Goal: Book appointment/travel/reservation

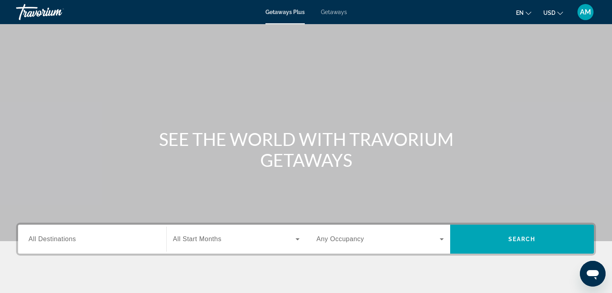
click at [89, 239] on input "Destination All Destinations" at bounding box center [91, 239] width 127 height 10
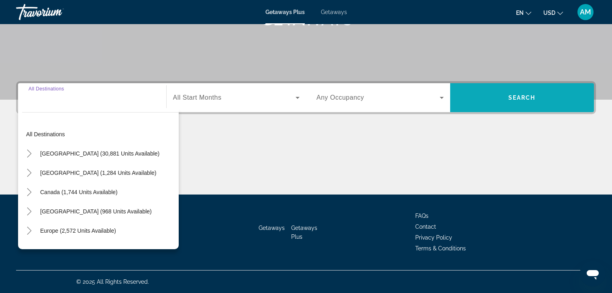
click at [533, 99] on span "Search" at bounding box center [521, 97] width 27 height 6
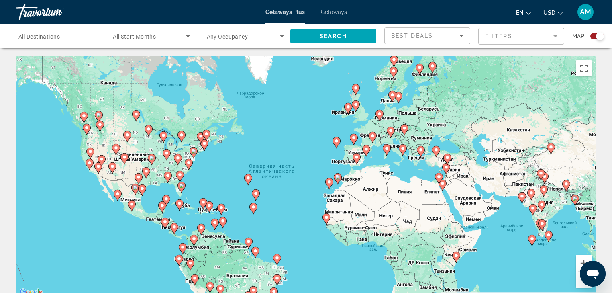
drag, startPoint x: 541, startPoint y: 136, endPoint x: 420, endPoint y: 180, distance: 128.7
click at [420, 180] on div "Чтобы активировать перетаскивание с помощью клавиатуры, нажмите Alt + Ввод. Пос…" at bounding box center [306, 176] width 580 height 241
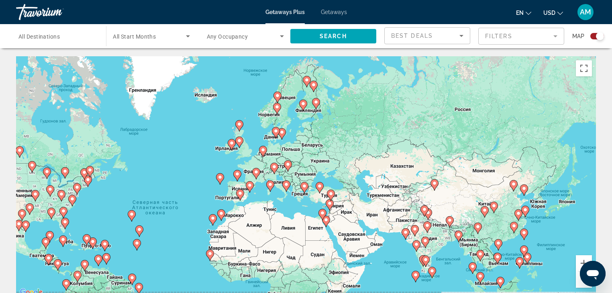
click at [62, 39] on input "Destination All Destinations" at bounding box center [56, 37] width 77 height 10
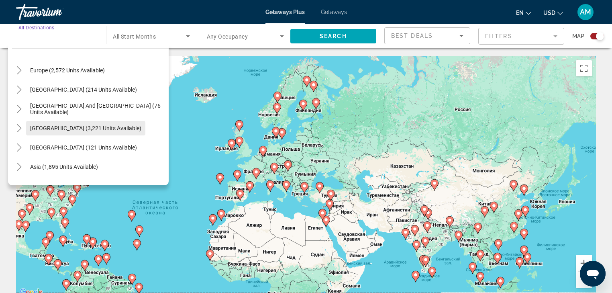
scroll to position [128, 0]
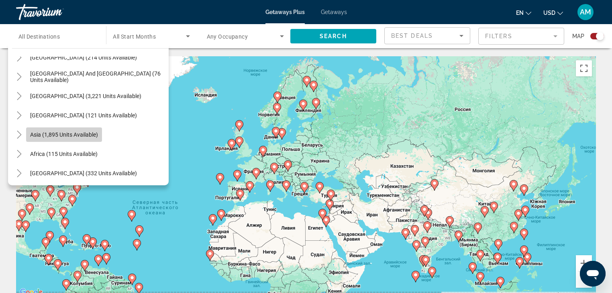
click at [87, 134] on span "Asia (1,895 units available)" at bounding box center [64, 134] width 68 height 6
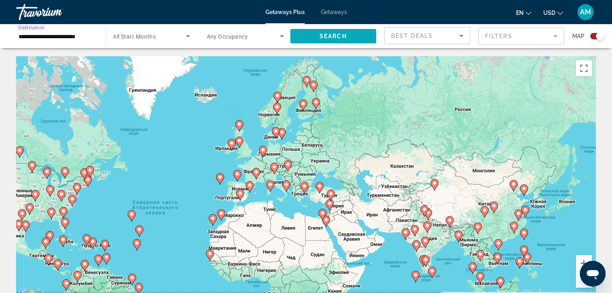
click at [317, 34] on span "Search widget" at bounding box center [333, 35] width 86 height 19
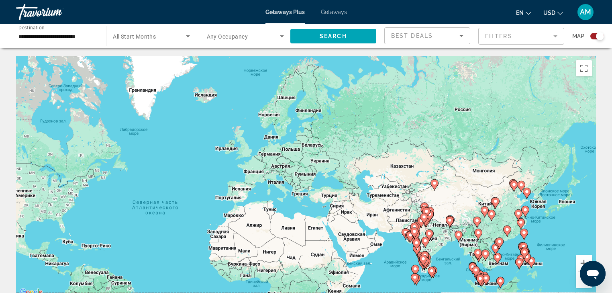
click at [62, 35] on input "**********" at bounding box center [56, 37] width 77 height 10
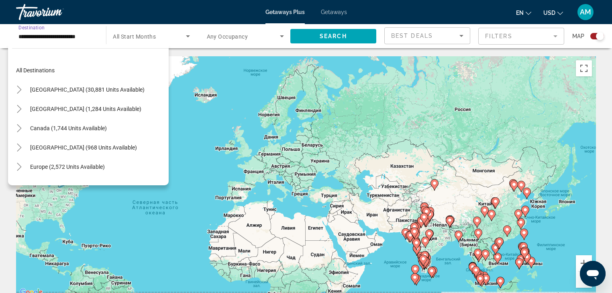
scroll to position [144, 0]
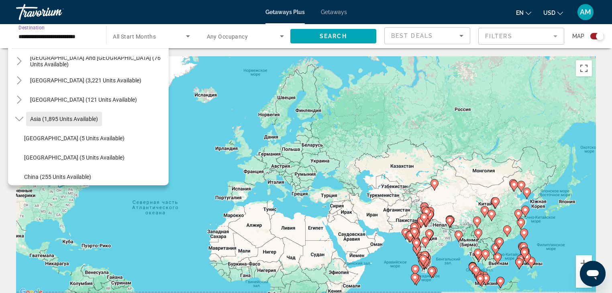
click at [86, 116] on span "Asia (1,895 units available)" at bounding box center [64, 119] width 68 height 6
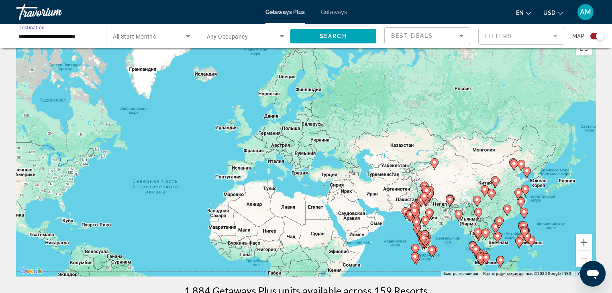
scroll to position [32, 0]
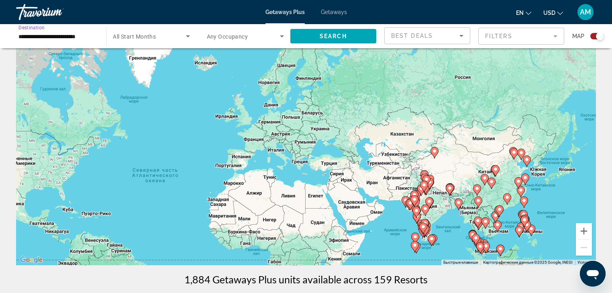
click at [60, 32] on input "**********" at bounding box center [56, 37] width 77 height 10
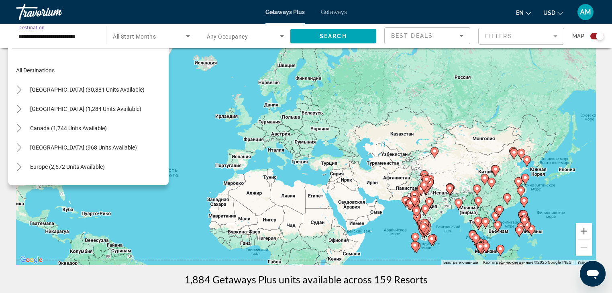
scroll to position [144, 0]
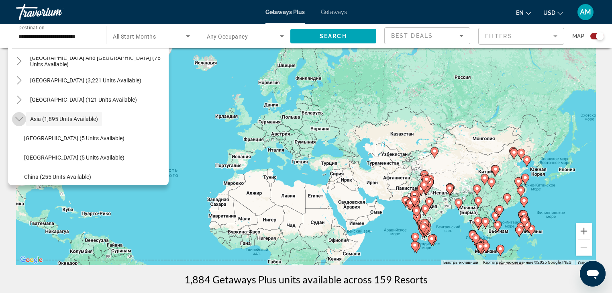
click at [18, 121] on icon "Toggle Asia (1,895 units available)" at bounding box center [19, 119] width 8 height 8
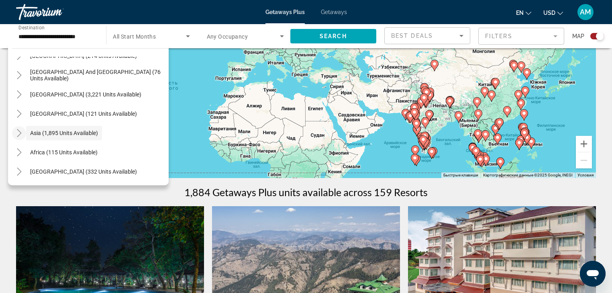
scroll to position [128, 0]
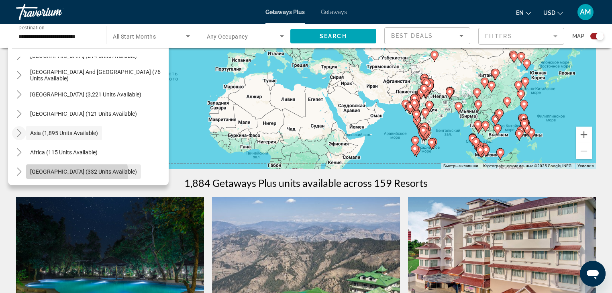
click at [77, 173] on span "[GEOGRAPHIC_DATA] (332 units available)" at bounding box center [83, 171] width 107 height 6
type input "**********"
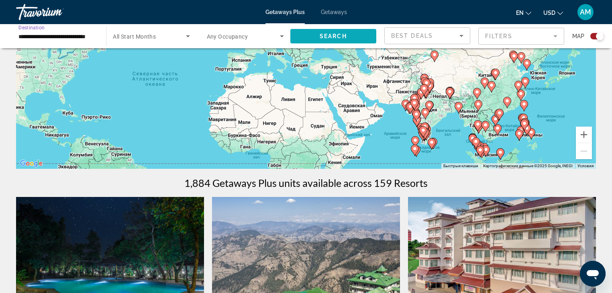
click at [321, 31] on span "Search widget" at bounding box center [333, 35] width 86 height 19
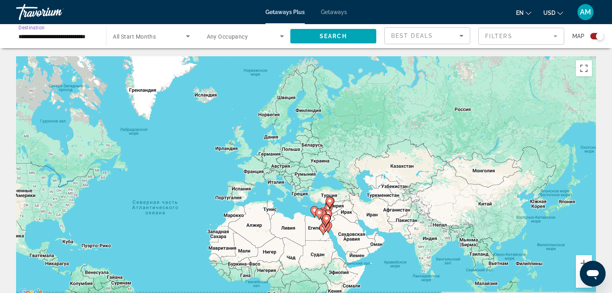
click at [82, 37] on input "**********" at bounding box center [56, 37] width 77 height 10
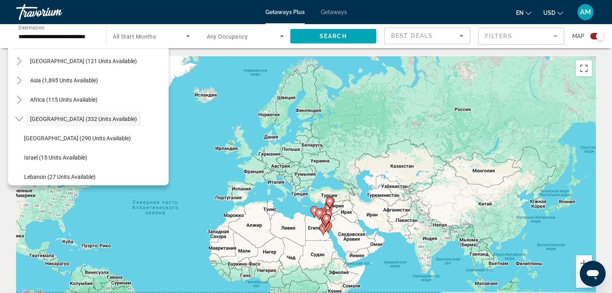
click at [335, 12] on span "Getaways" at bounding box center [334, 12] width 26 height 6
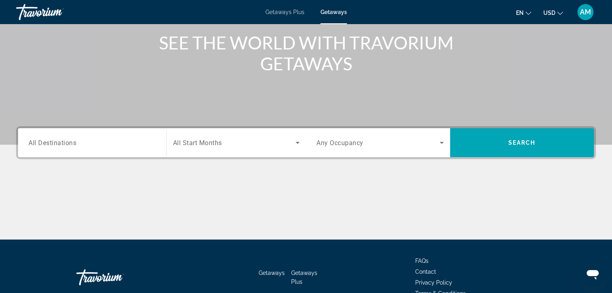
click at [58, 138] on span "All Destinations" at bounding box center [52, 142] width 48 height 8
click at [58, 138] on input "Destination All Destinations" at bounding box center [91, 143] width 127 height 10
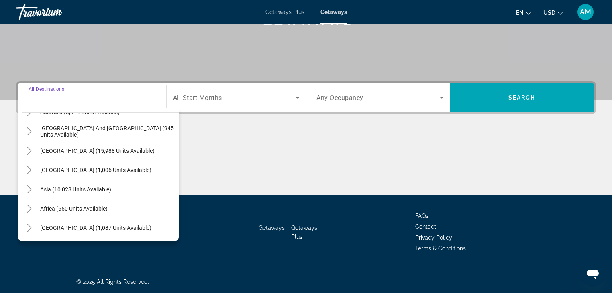
scroll to position [130, 0]
click at [81, 226] on span "[GEOGRAPHIC_DATA] (1,087 units available)" at bounding box center [95, 227] width 111 height 6
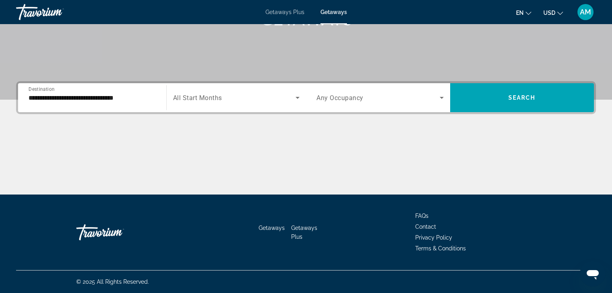
click at [101, 104] on div "**********" at bounding box center [91, 97] width 127 height 23
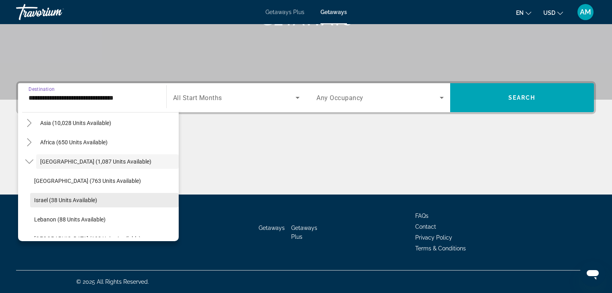
scroll to position [207, 0]
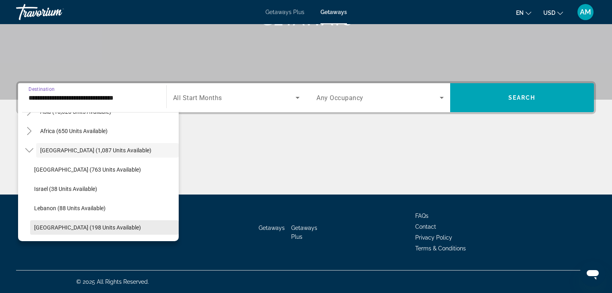
click at [117, 226] on span "[GEOGRAPHIC_DATA] (198 units available)" at bounding box center [87, 227] width 107 height 6
type input "**********"
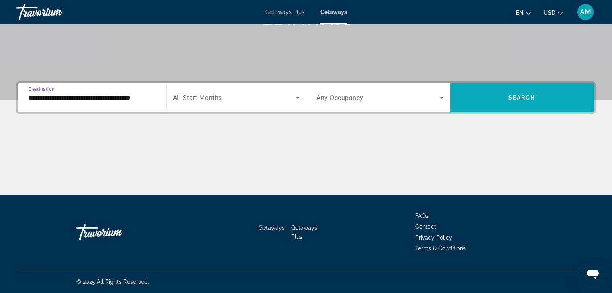
click at [539, 98] on span "Search widget" at bounding box center [522, 97] width 144 height 19
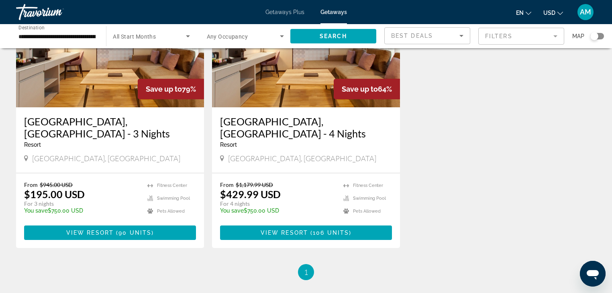
scroll to position [96, 0]
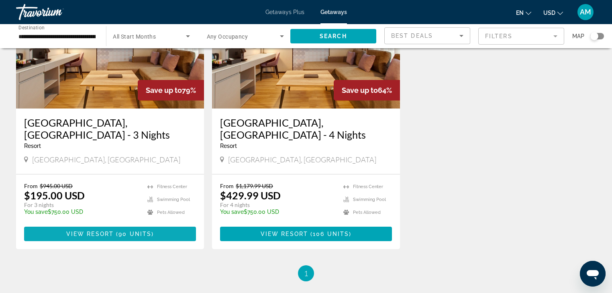
click at [107, 230] on span "View Resort" at bounding box center [89, 233] width 47 height 6
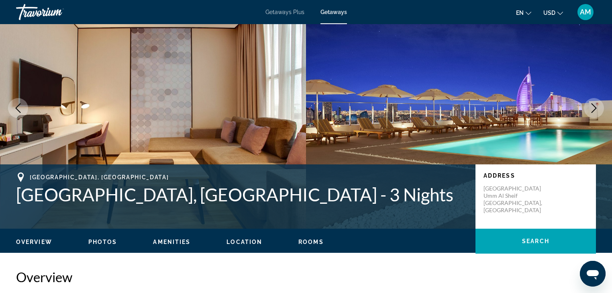
scroll to position [32, 0]
